Goal: Download file/media

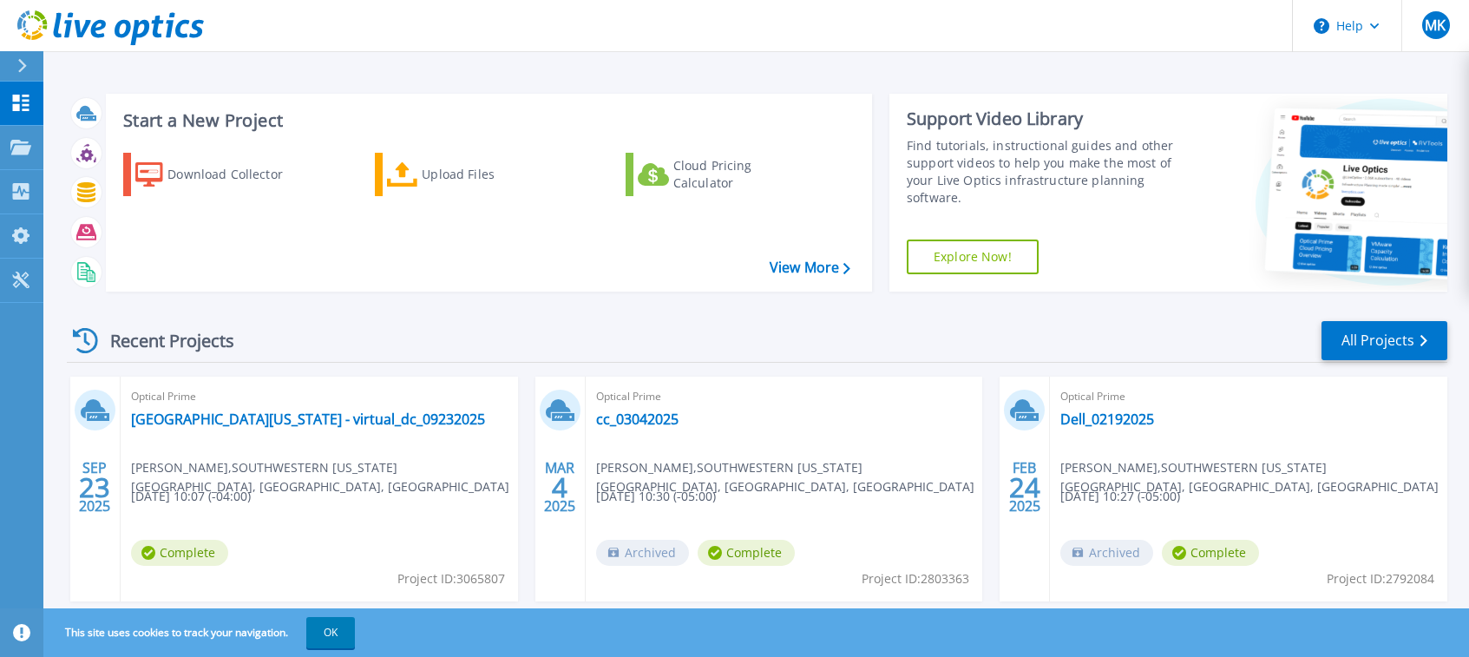
click at [245, 527] on div "Optical Prime [GEOGRAPHIC_DATA][US_STATE] - virtual_dc_09232025 [PERSON_NAME] ,…" at bounding box center [319, 489] width 397 height 225
click at [788, 272] on link "View More" at bounding box center [809, 267] width 81 height 16
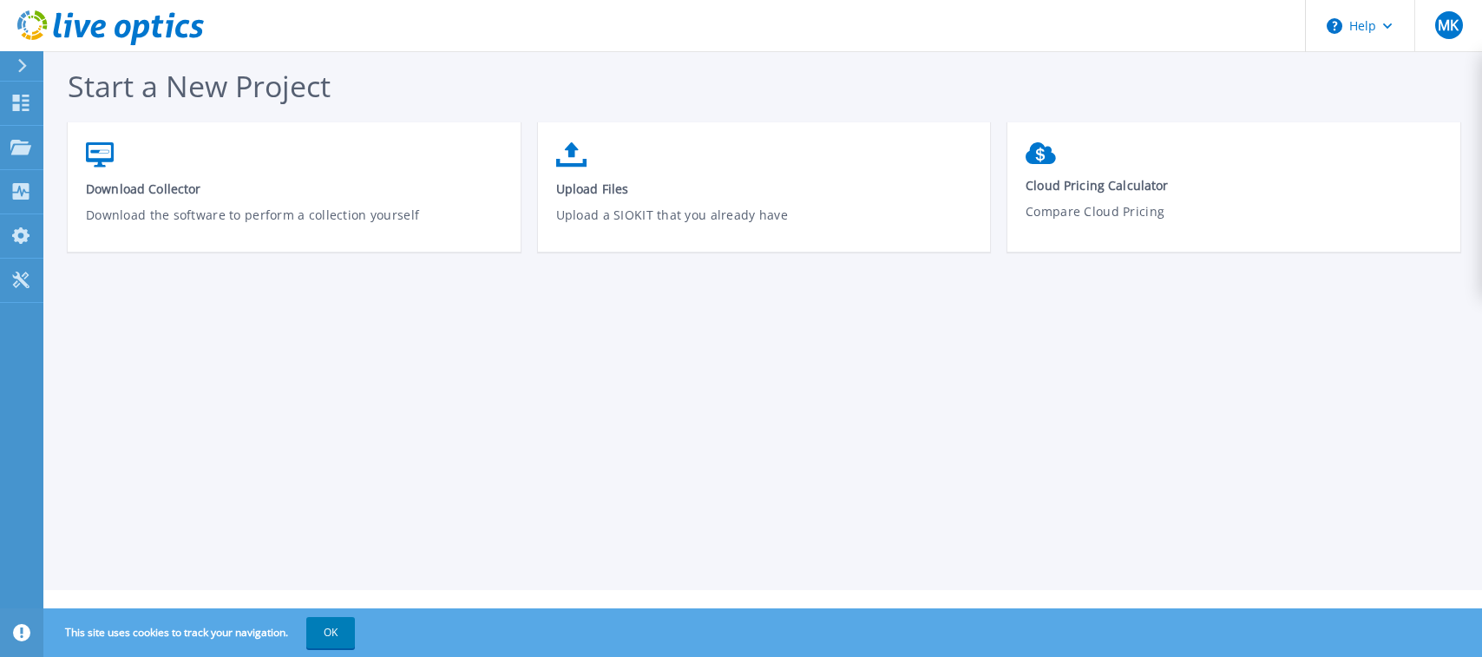
click at [155, 383] on div "Start a New Project Download Collector Download the software to perform a colle…" at bounding box center [762, 295] width 1438 height 590
click at [200, 383] on div "Start a New Project Download Collector Download the software to perform a colle…" at bounding box center [762, 295] width 1438 height 590
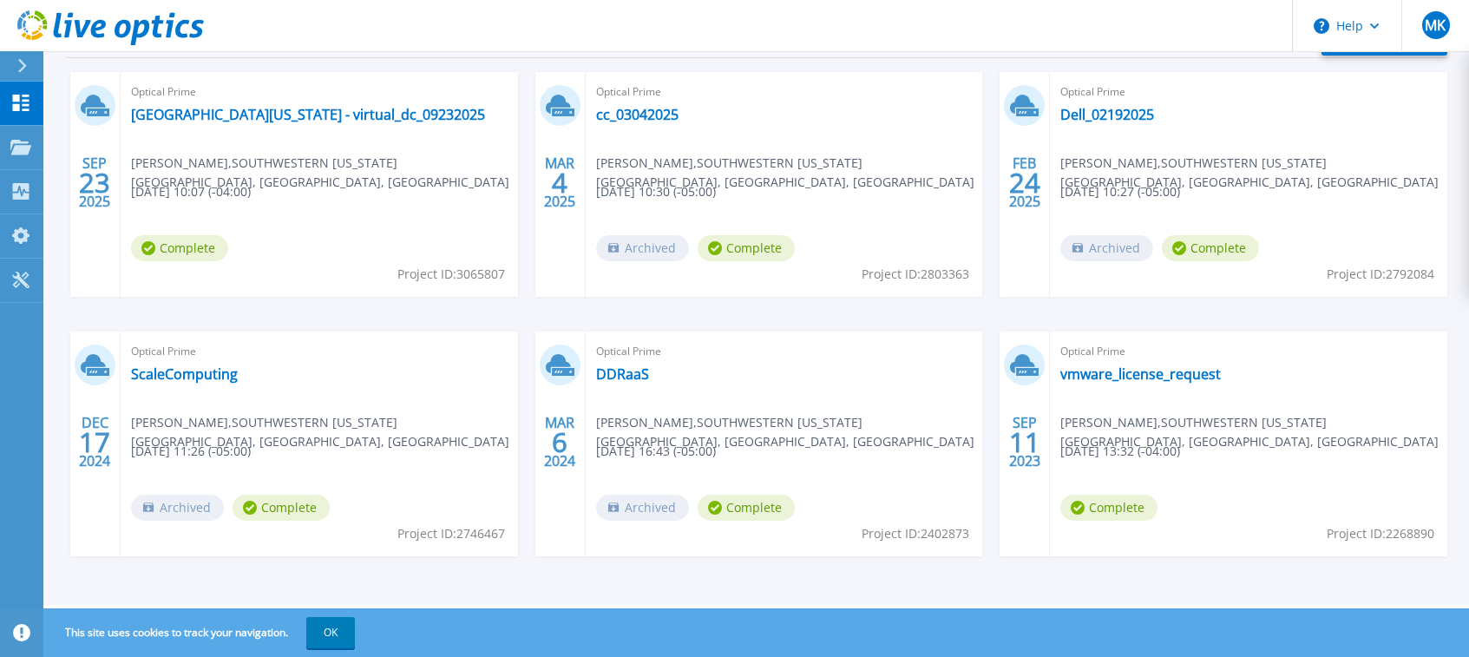
scroll to position [96, 0]
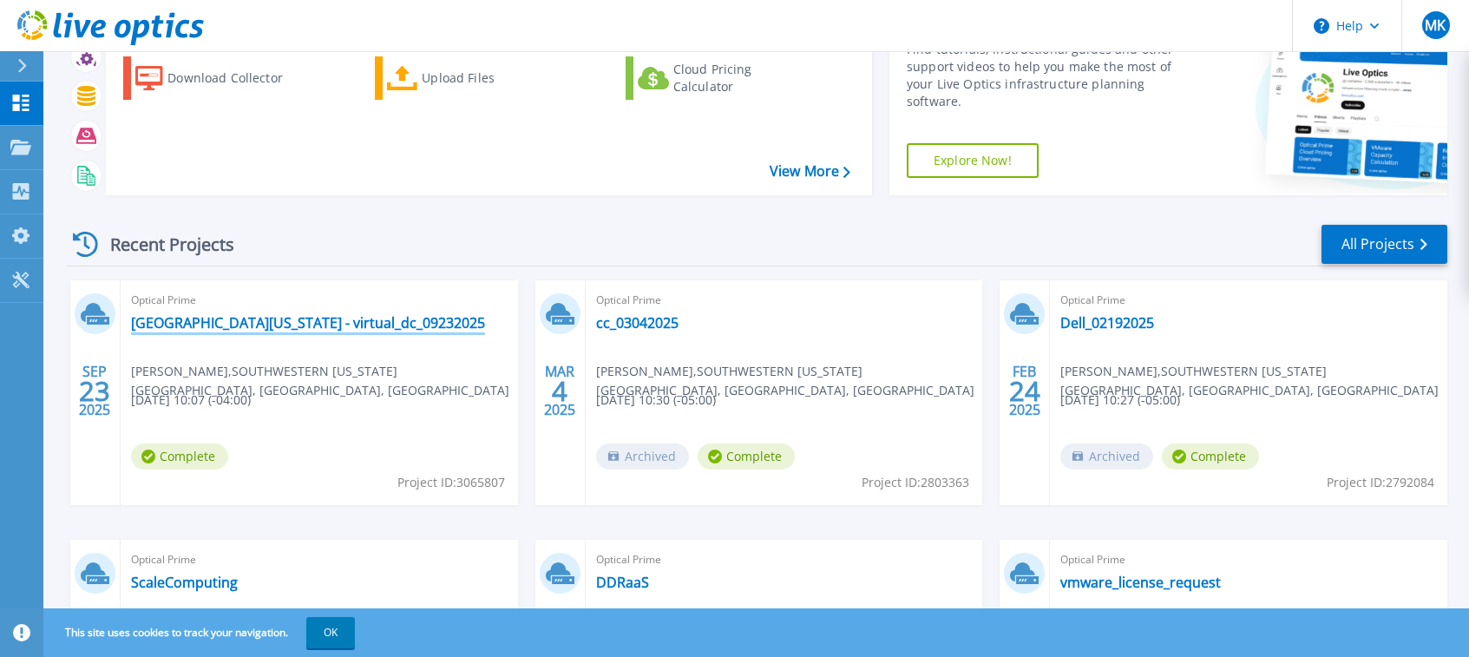
click at [235, 322] on link "[GEOGRAPHIC_DATA][US_STATE] - virtual_dc_09232025" at bounding box center [308, 322] width 354 height 17
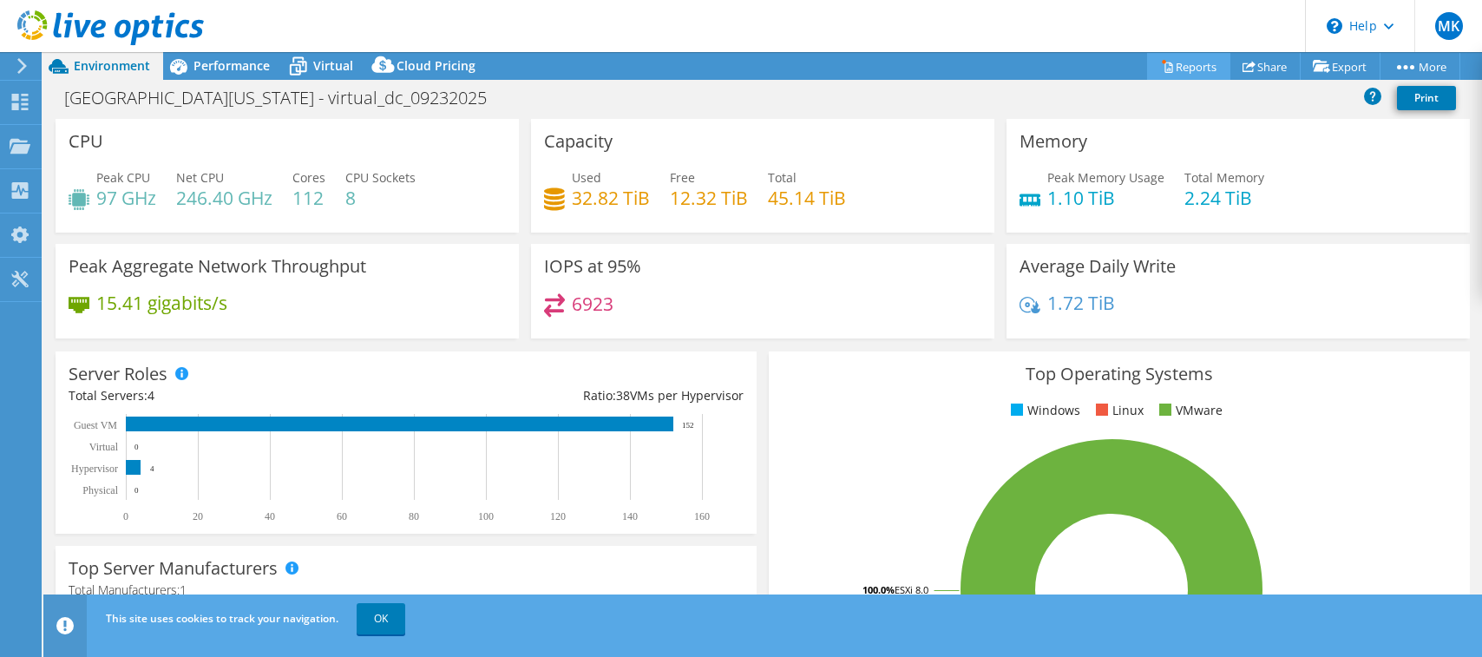
click at [1176, 66] on link "Reports" at bounding box center [1188, 66] width 83 height 27
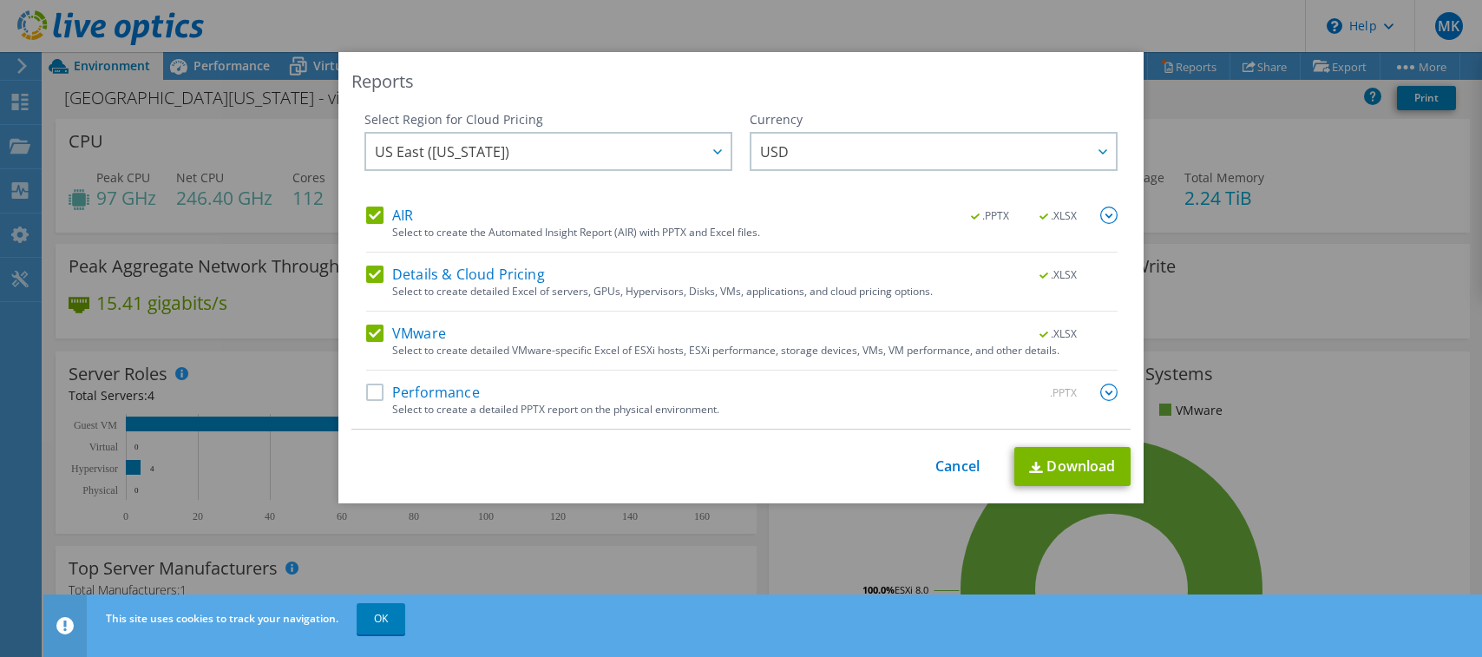
click at [366, 393] on label "Performance" at bounding box center [423, 391] width 114 height 17
click at [0, 0] on input "Performance" at bounding box center [0, 0] width 0 height 0
click at [1075, 474] on link "Download" at bounding box center [1072, 466] width 116 height 39
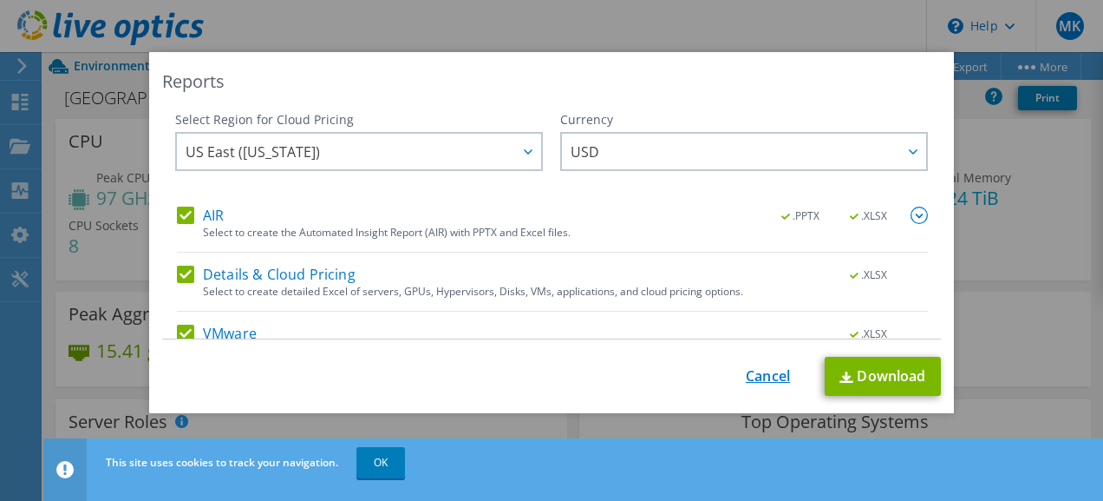
click at [748, 370] on link "Cancel" at bounding box center [768, 376] width 44 height 16
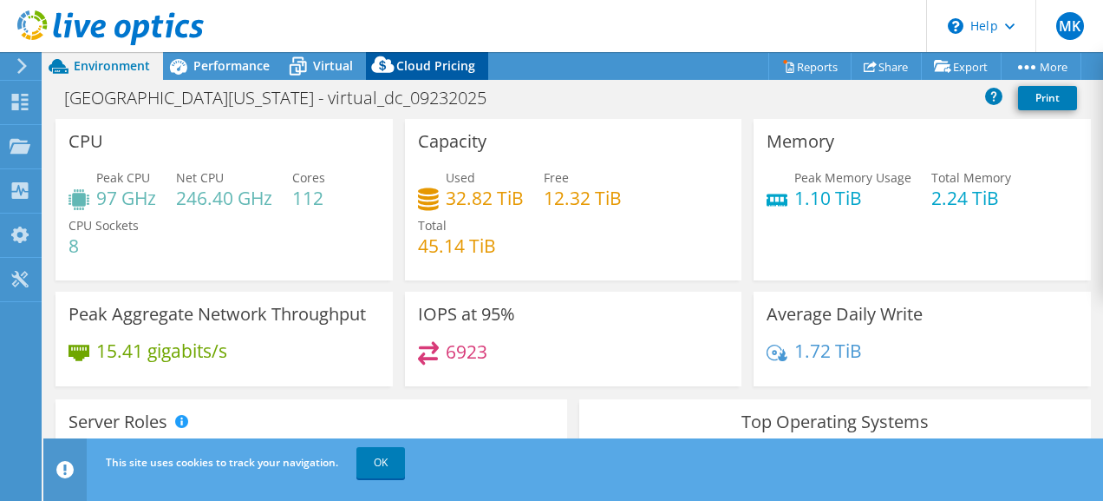
click at [437, 61] on span "Cloud Pricing" at bounding box center [435, 65] width 79 height 16
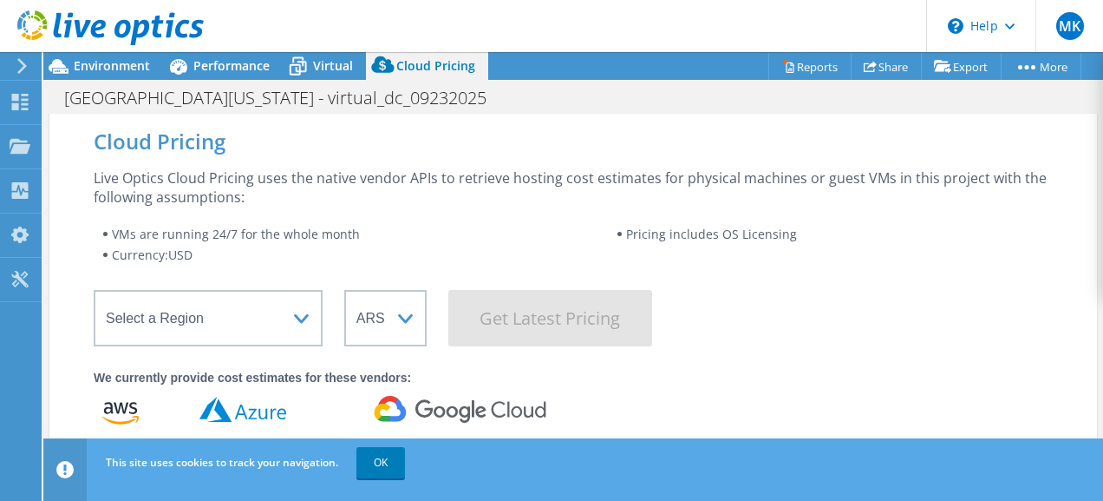
scroll to position [434, 0]
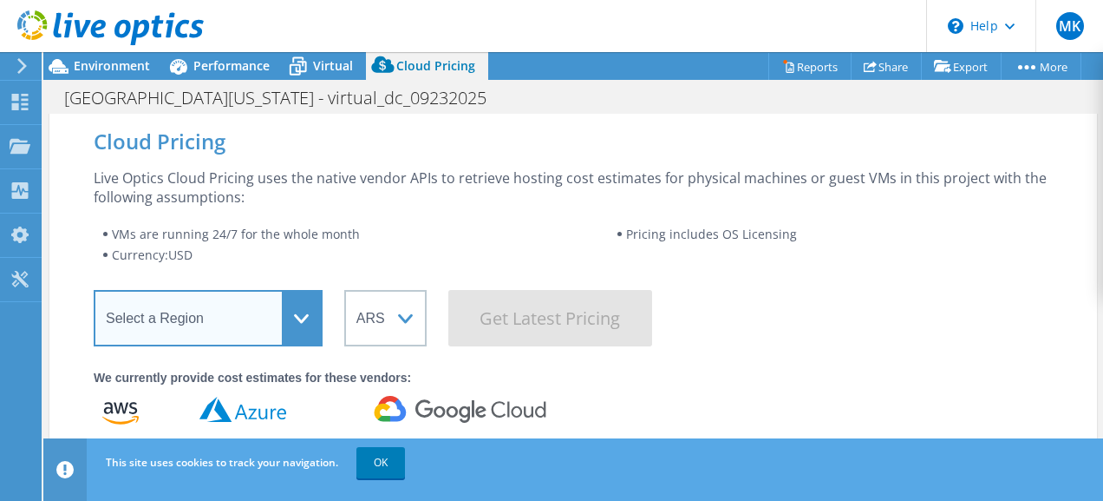
click at [292, 327] on select "Select a Region Asia Pacific (Hong Kong) Asia Pacific (Mumbai) Asia Pacific (Se…" at bounding box center [208, 318] width 229 height 56
select select "USEast"
click at [94, 290] on select "Select a Region Asia Pacific (Hong Kong) Asia Pacific (Mumbai) Asia Pacific (Se…" at bounding box center [208, 318] width 229 height 56
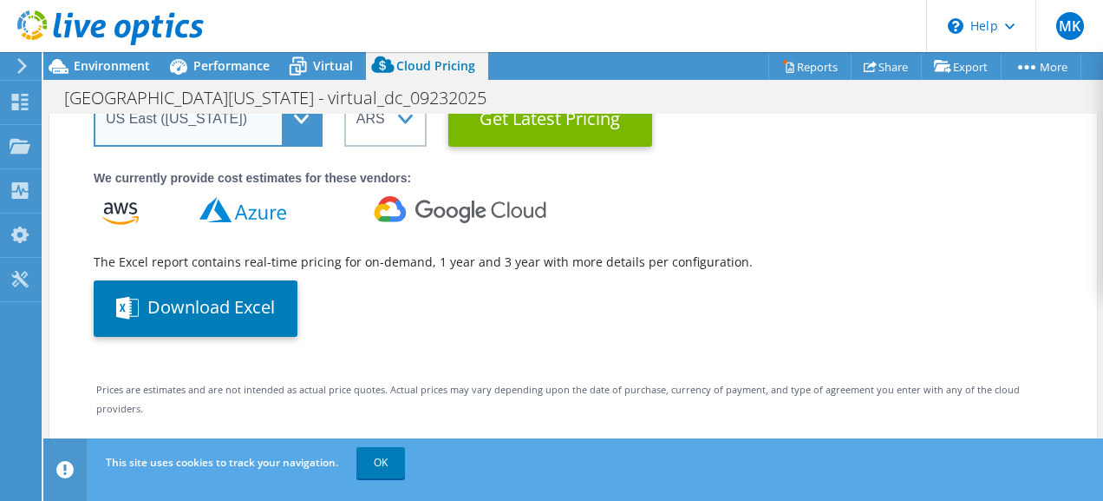
scroll to position [0, 0]
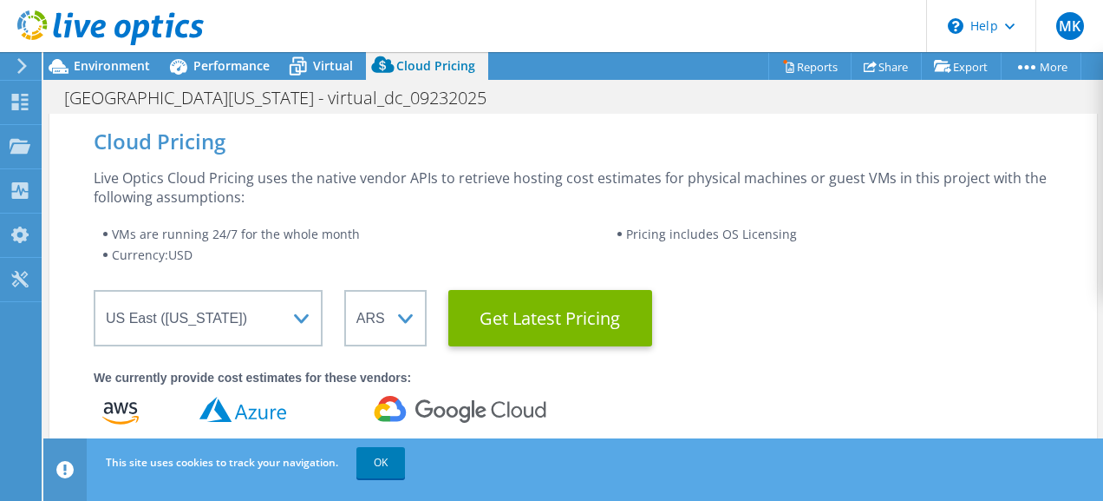
click at [1090, 375] on div "Cloud Pricing Live Optics Cloud Pricing uses the native vendor APIs to retrieve…" at bounding box center [573, 390] width 1060 height 553
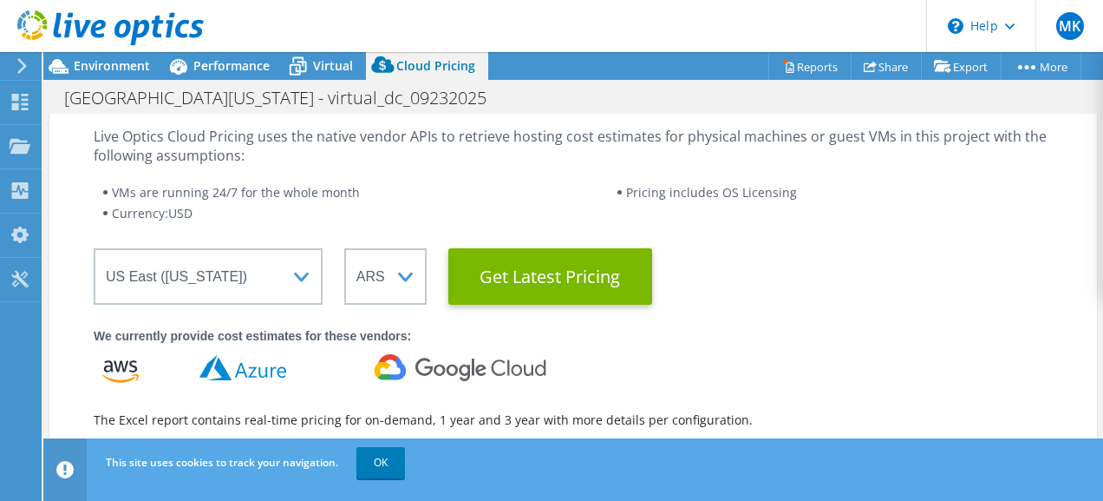
scroll to position [43, 0]
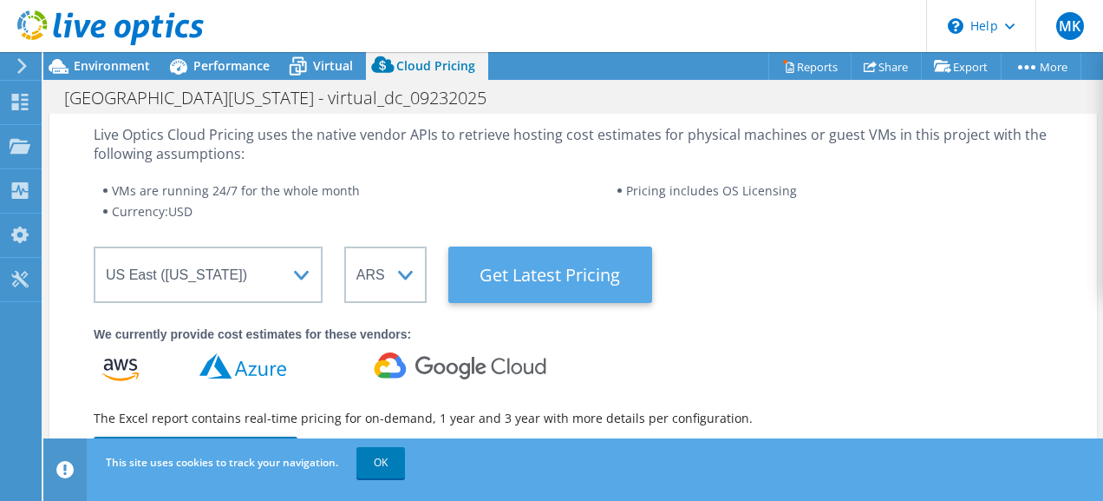
click at [619, 269] on Latest "Get Latest Pricing" at bounding box center [551, 274] width 204 height 56
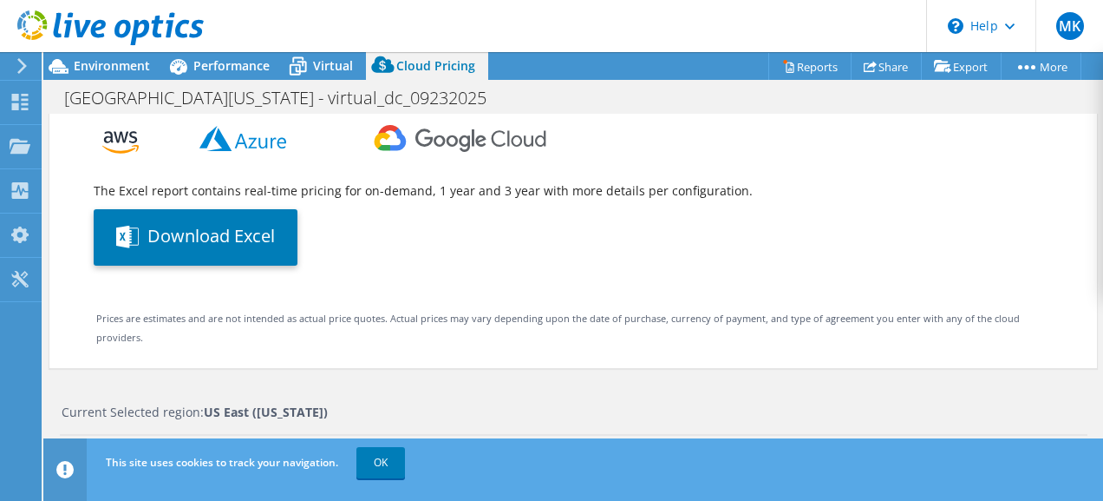
scroll to position [257, 0]
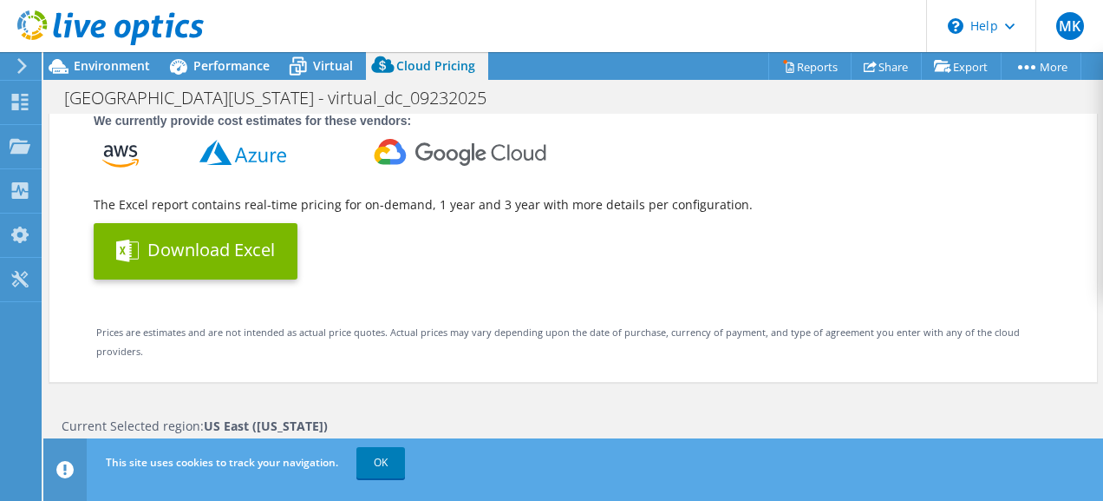
click at [247, 265] on button "Download Excel" at bounding box center [196, 251] width 204 height 56
